Goal: Task Accomplishment & Management: Manage account settings

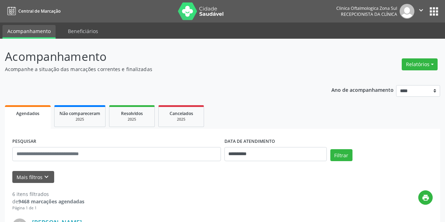
click at [418, 8] on icon "" at bounding box center [421, 10] width 8 height 8
click at [395, 43] on link "Sair" at bounding box center [403, 43] width 49 height 10
